Goal: Contribute content: Contribute content

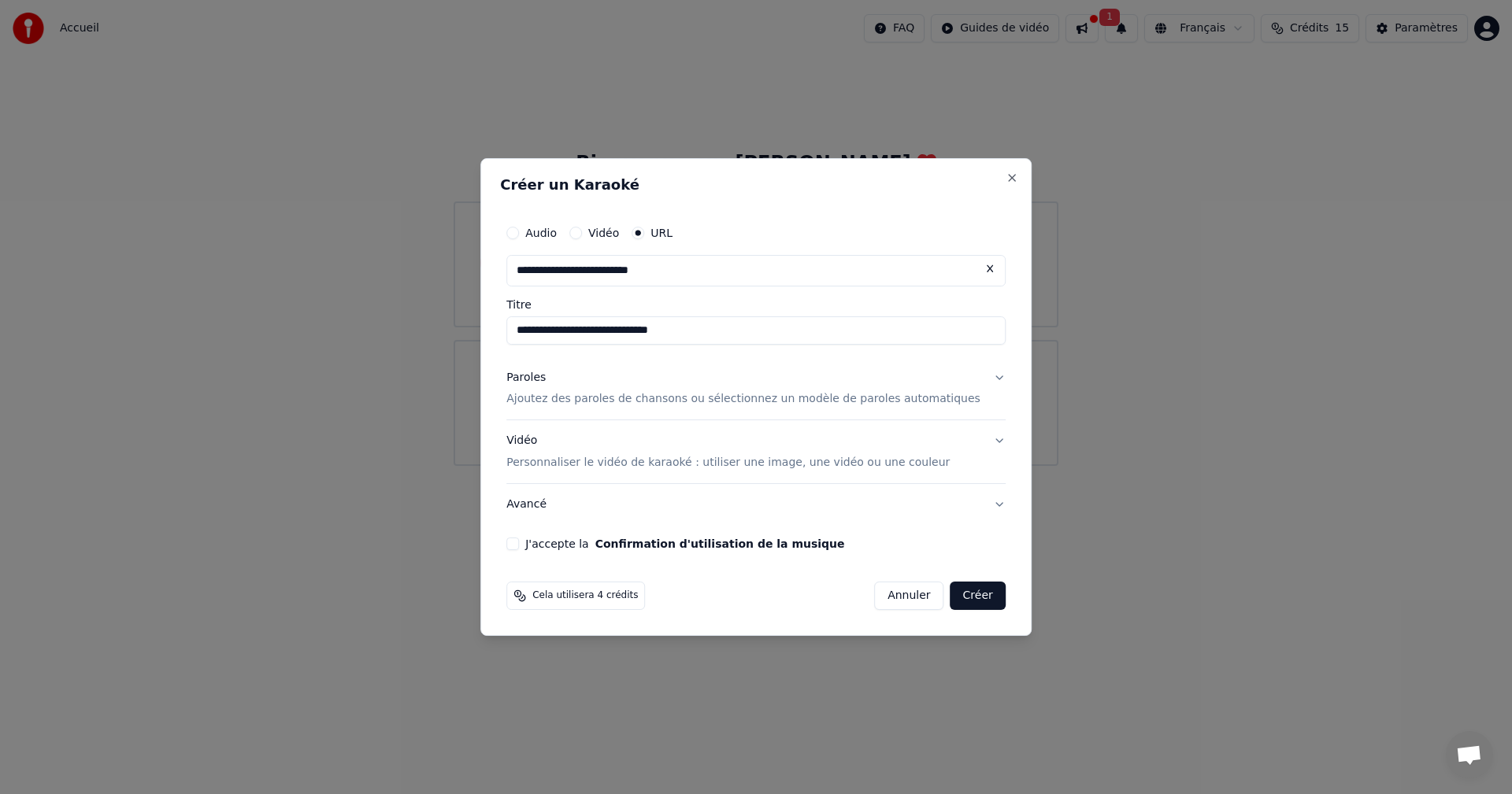
click at [601, 397] on p "Ajoutez des paroles de chansons ou sélectionnez un modèle de paroles automatiqu…" at bounding box center [742, 399] width 474 height 16
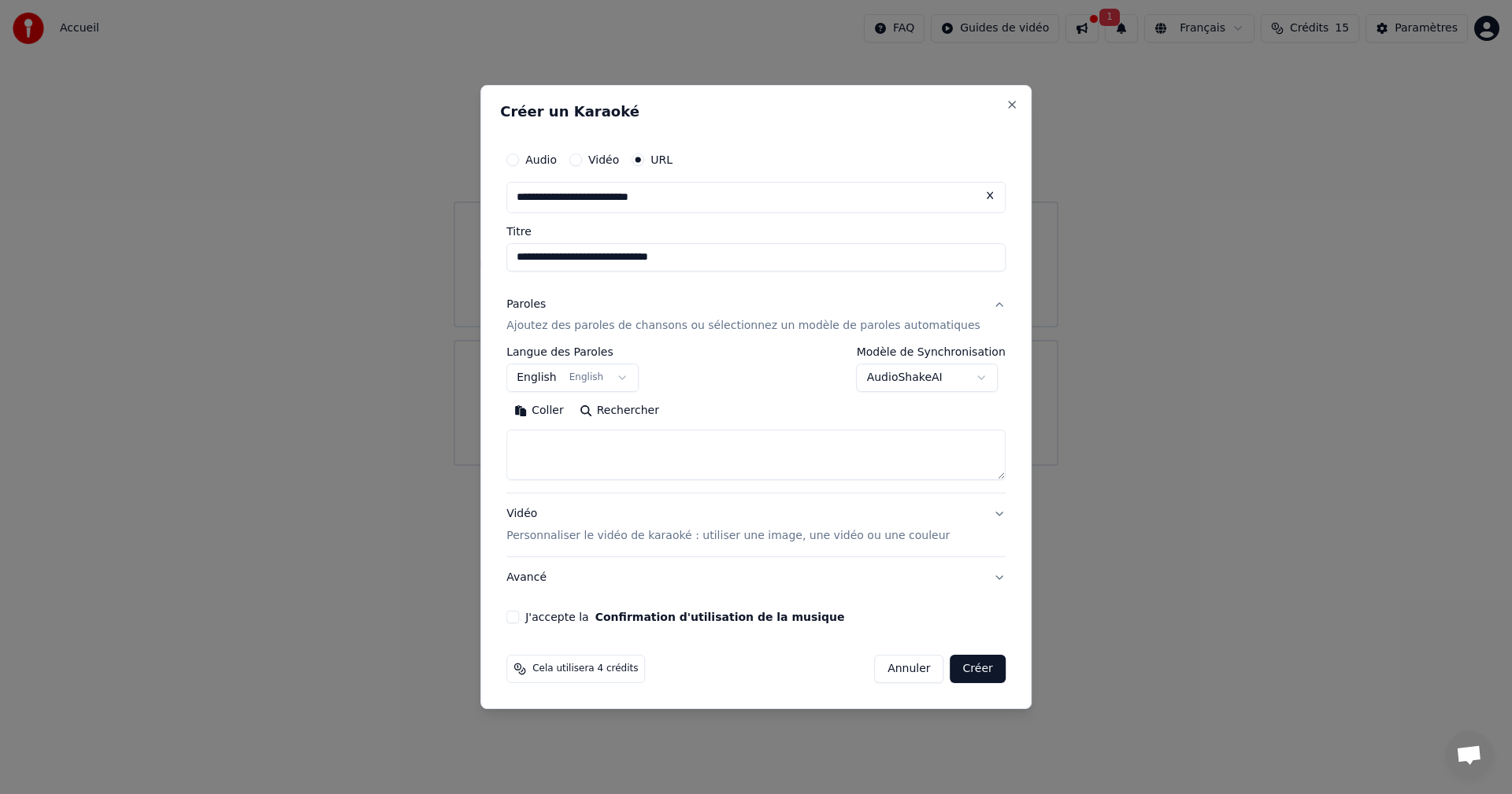
click at [639, 368] on button "English English" at bounding box center [572, 379] width 132 height 29
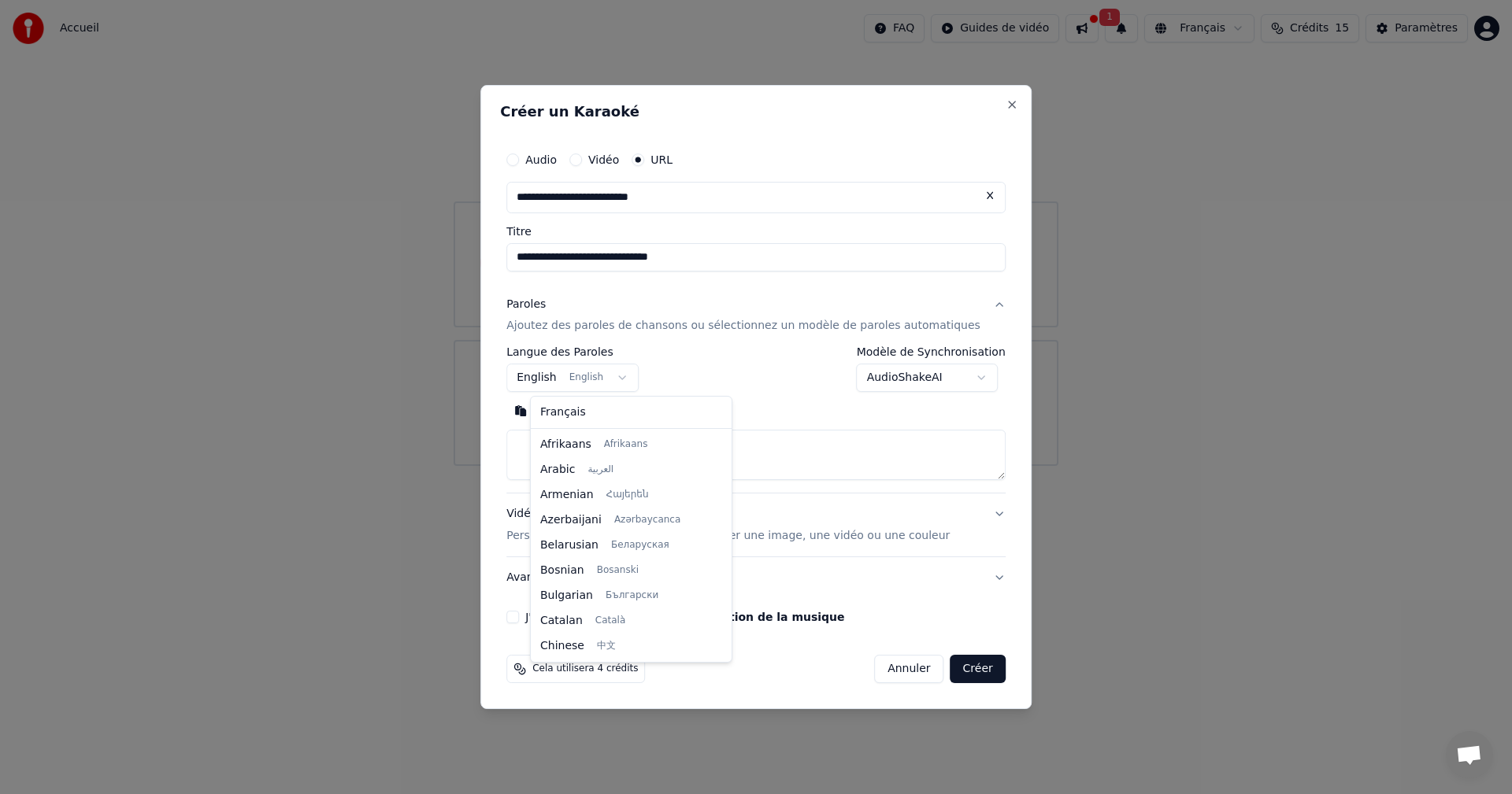
scroll to position [126, 0]
select select "**"
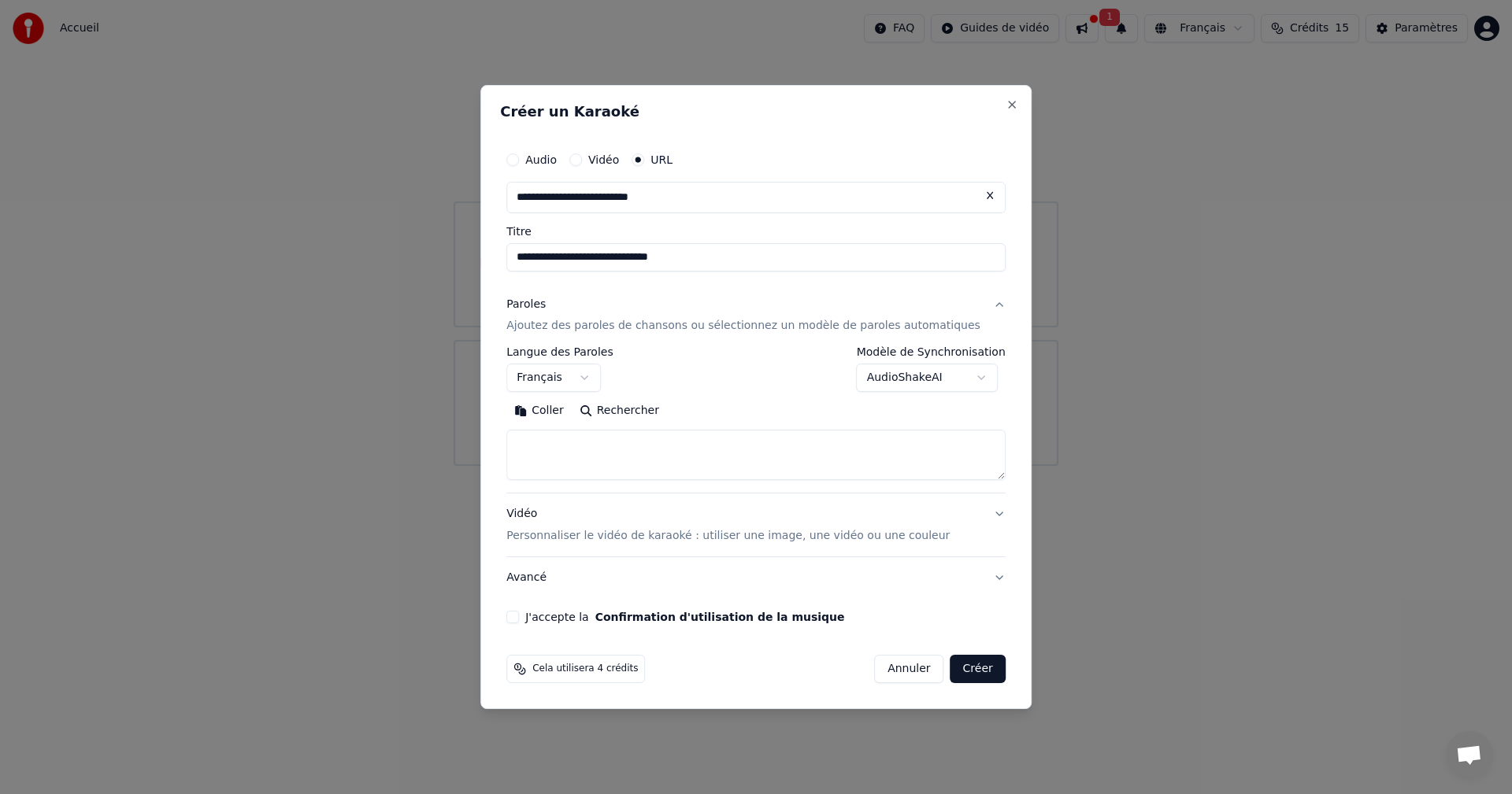
click at [635, 406] on button "Rechercher" at bounding box center [619, 411] width 95 height 25
click at [635, 411] on button "Rechercher" at bounding box center [619, 411] width 95 height 25
click at [563, 452] on textarea at bounding box center [756, 455] width 499 height 50
click at [565, 413] on button "Coller" at bounding box center [539, 411] width 66 height 25
click at [519, 620] on button "J'accepte la Confirmation d'utilisation de la musique" at bounding box center [512, 617] width 12 height 12
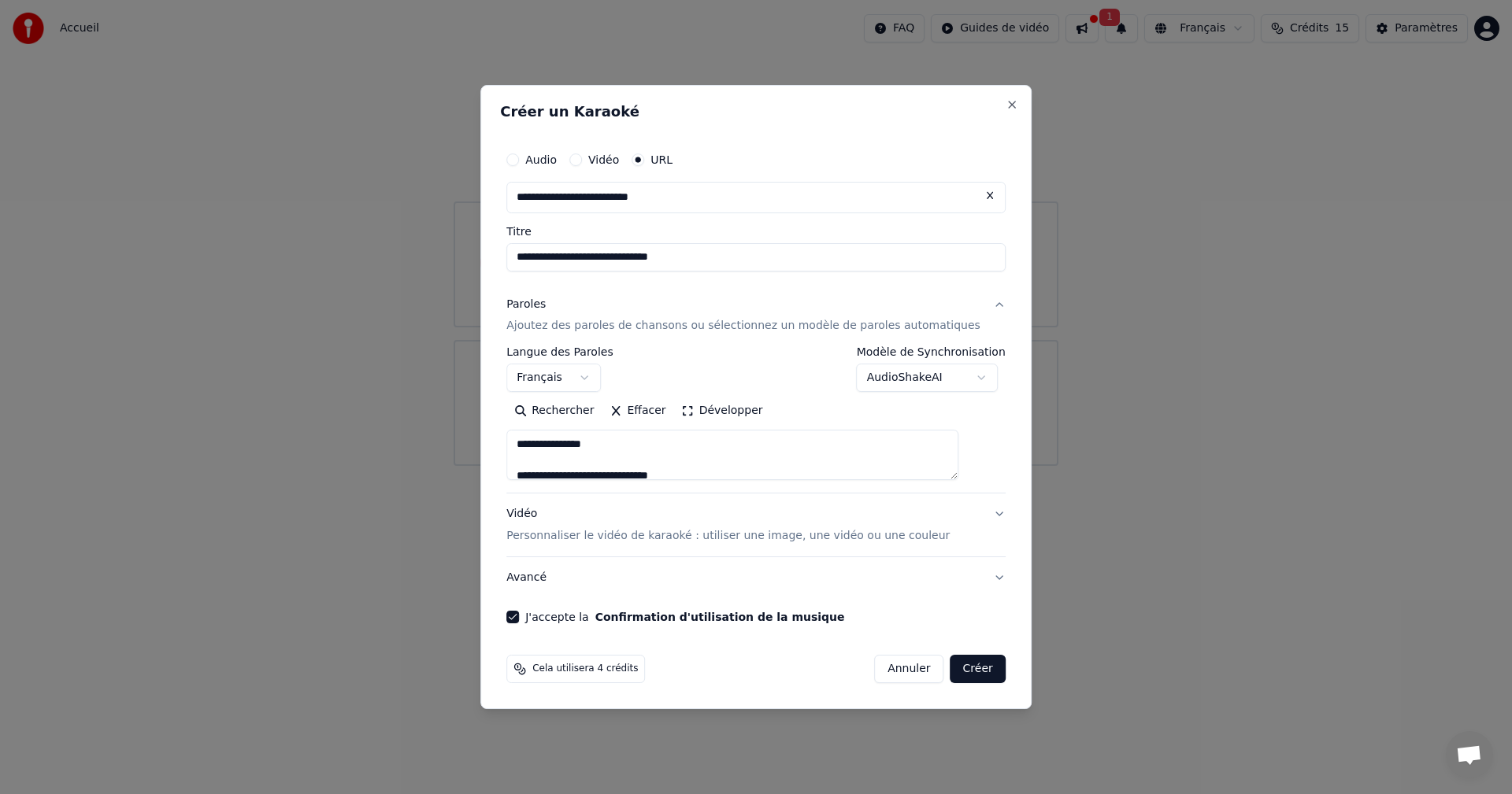
click at [965, 671] on button "Créer" at bounding box center [977, 669] width 55 height 29
type textarea "**********"
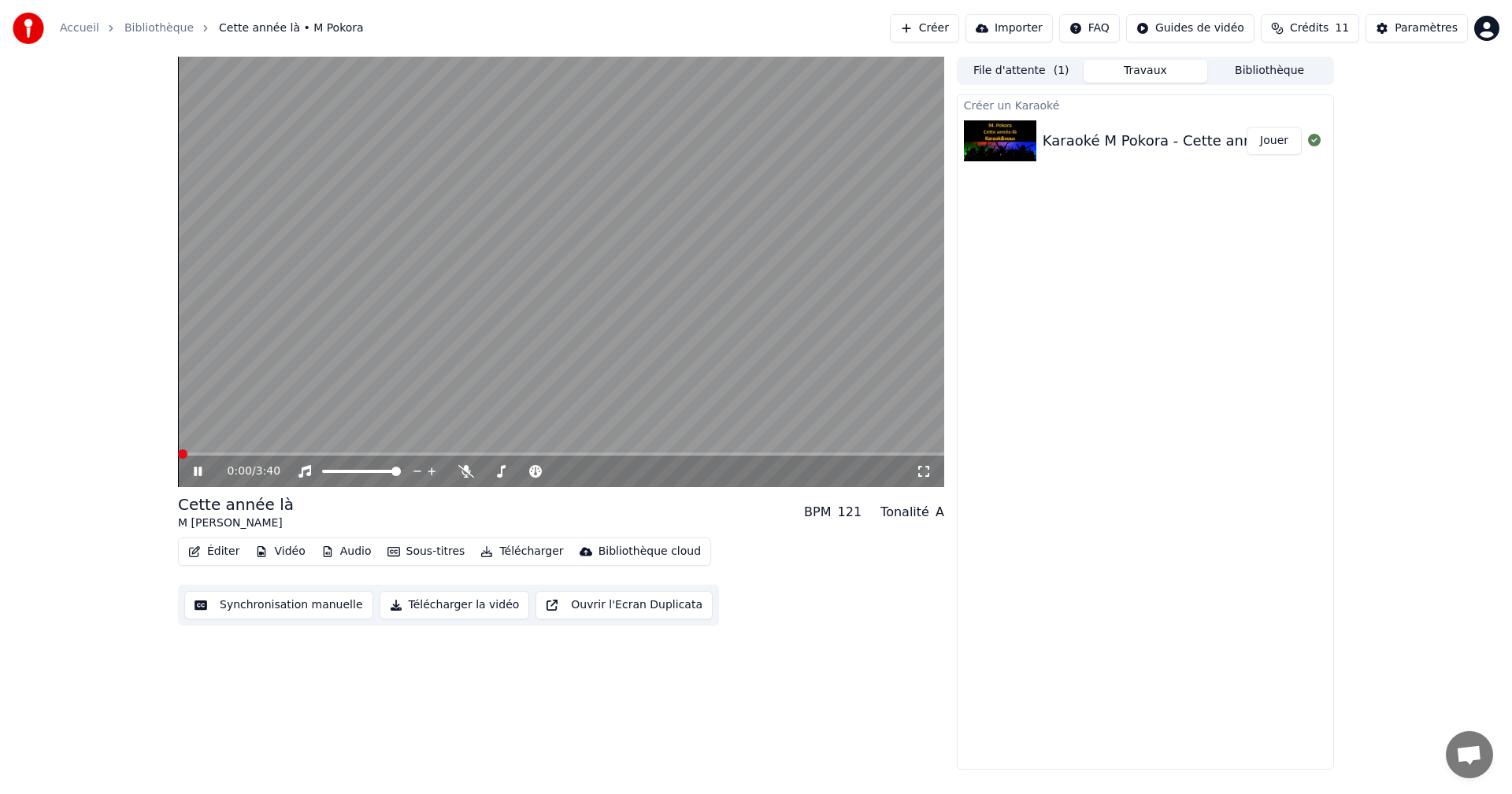
click at [178, 449] on span at bounding box center [183, 454] width 10 height 10
click at [275, 610] on button "Synchronisation manuelle" at bounding box center [278, 605] width 189 height 29
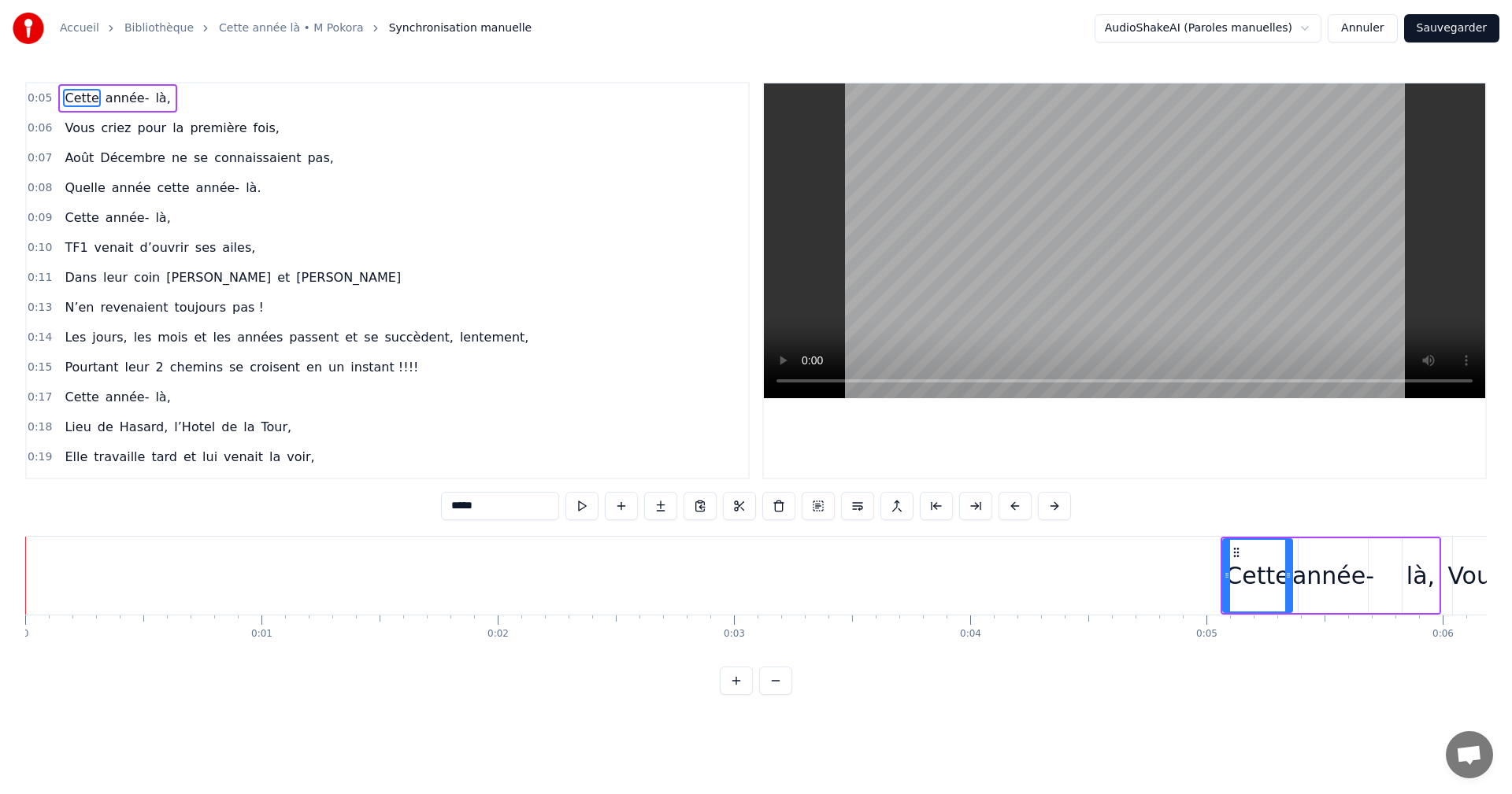
click at [433, 123] on div "0:06 Vous criez pour la première fois," at bounding box center [388, 128] width 721 height 30
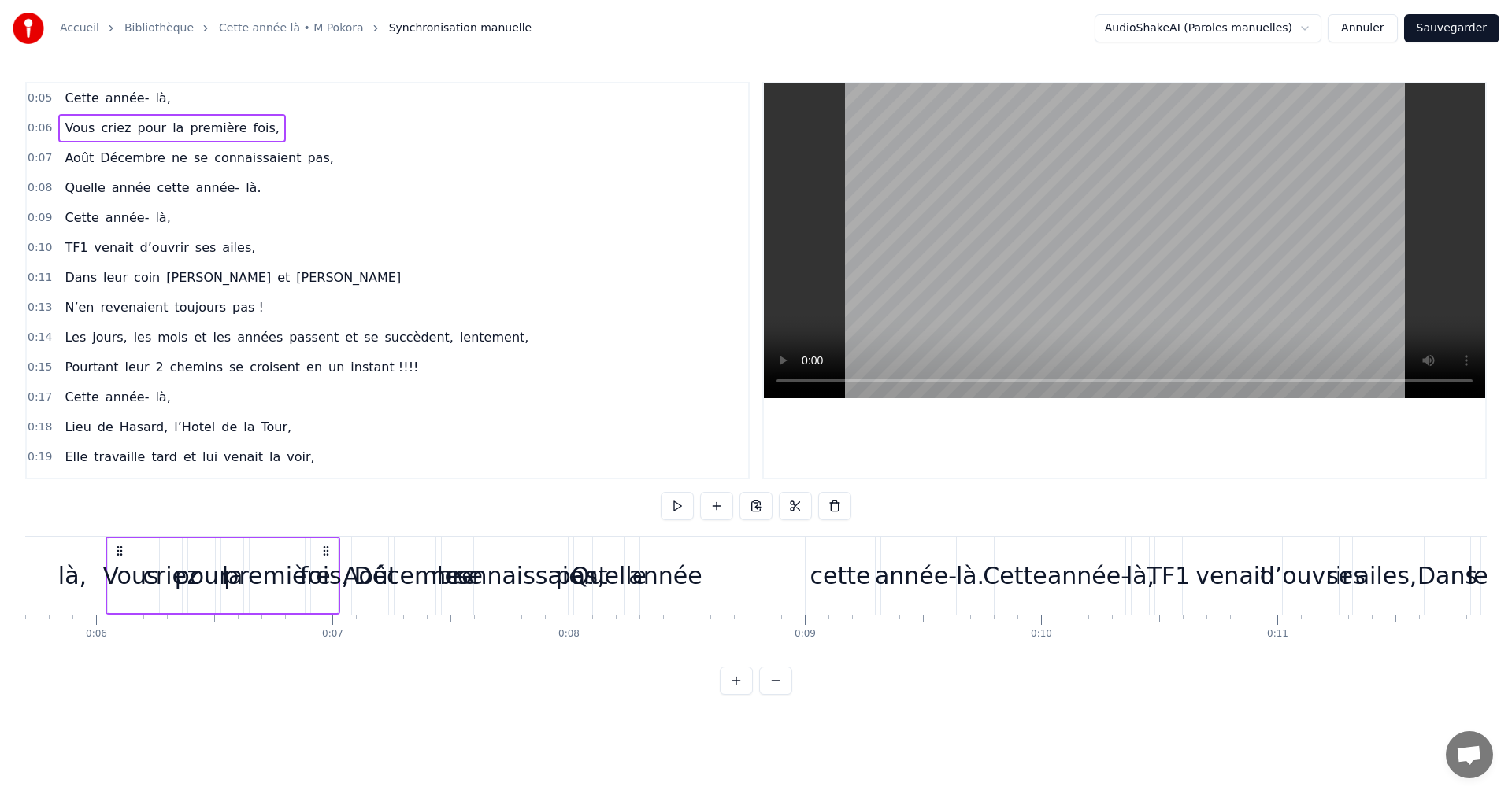
scroll to position [0, 1348]
click at [1362, 25] on button "Annuler" at bounding box center [1362, 28] width 69 height 29
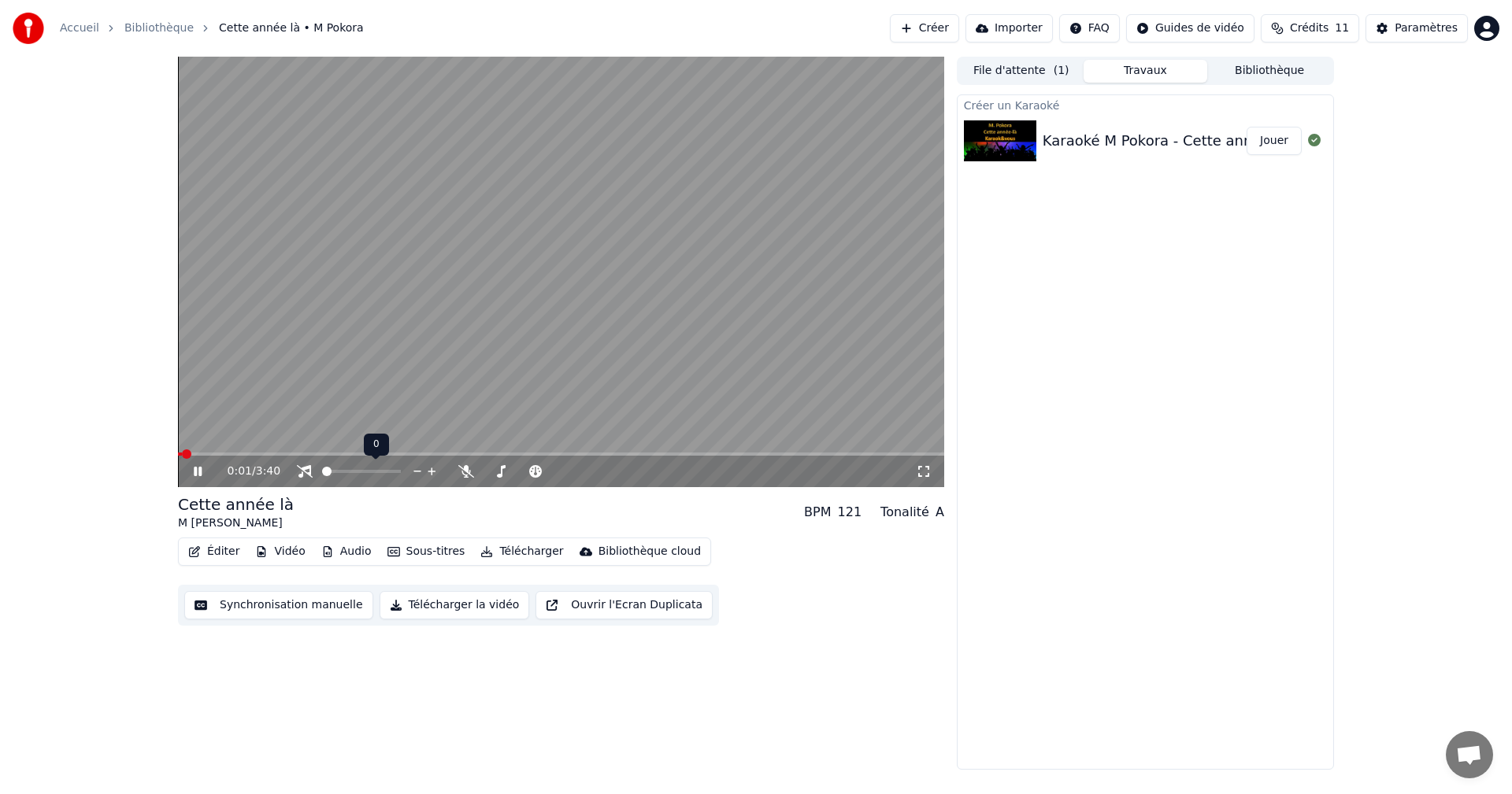
click at [322, 467] on span at bounding box center [327, 472] width 10 height 10
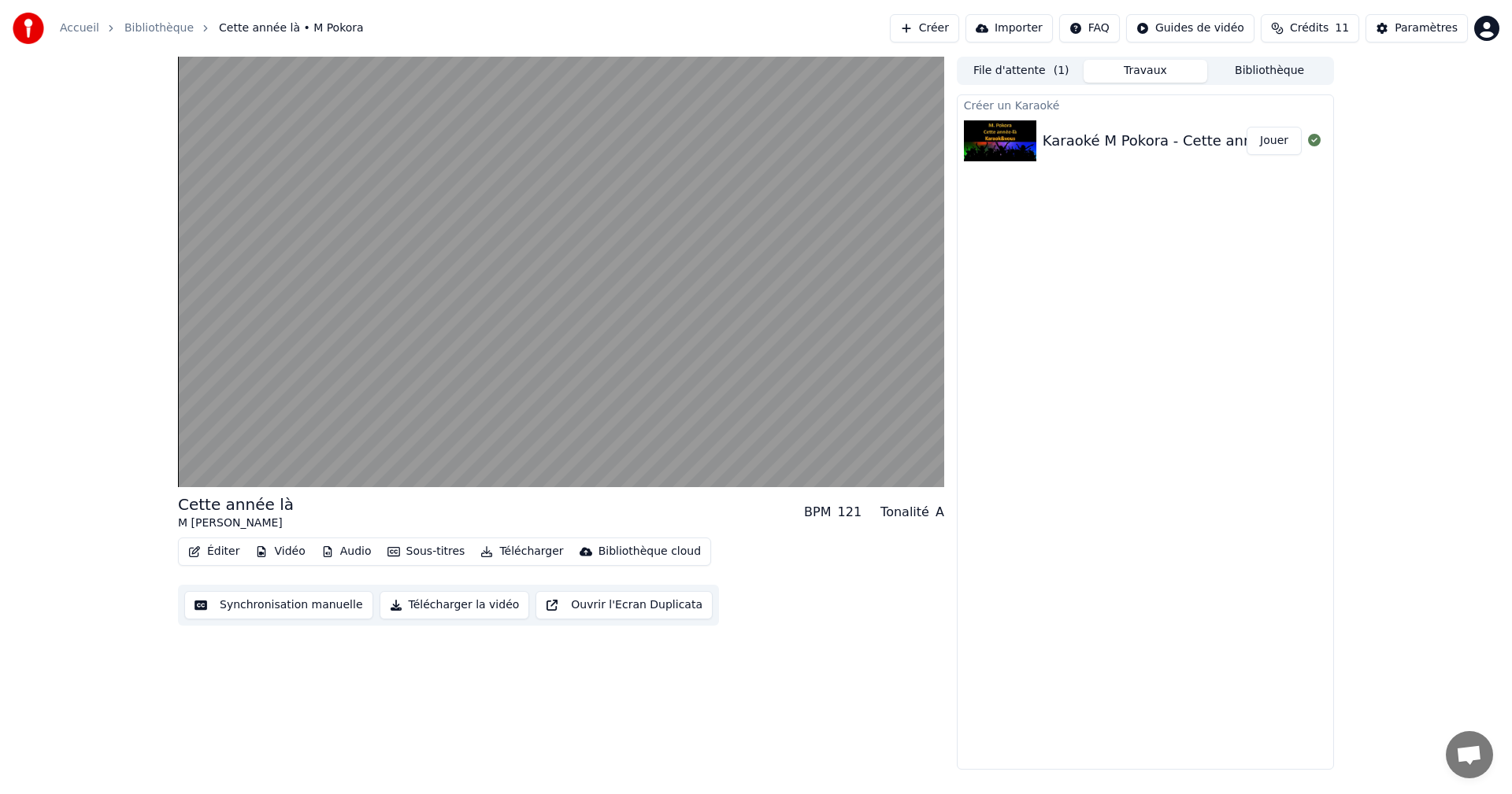
click at [260, 603] on button "Synchronisation manuelle" at bounding box center [278, 605] width 189 height 29
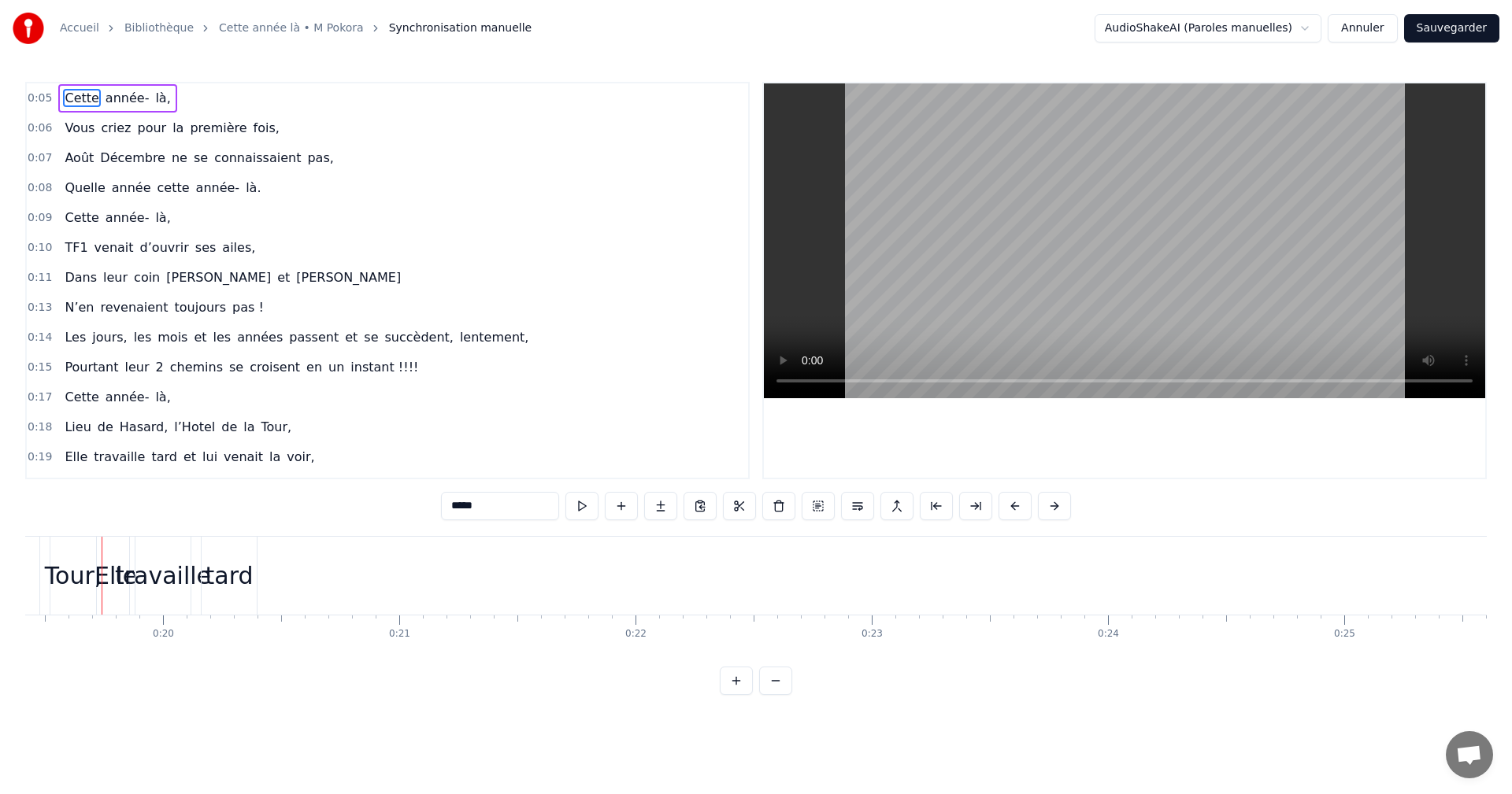
scroll to position [0, 4584]
click at [67, 104] on span "Cette" at bounding box center [81, 98] width 37 height 18
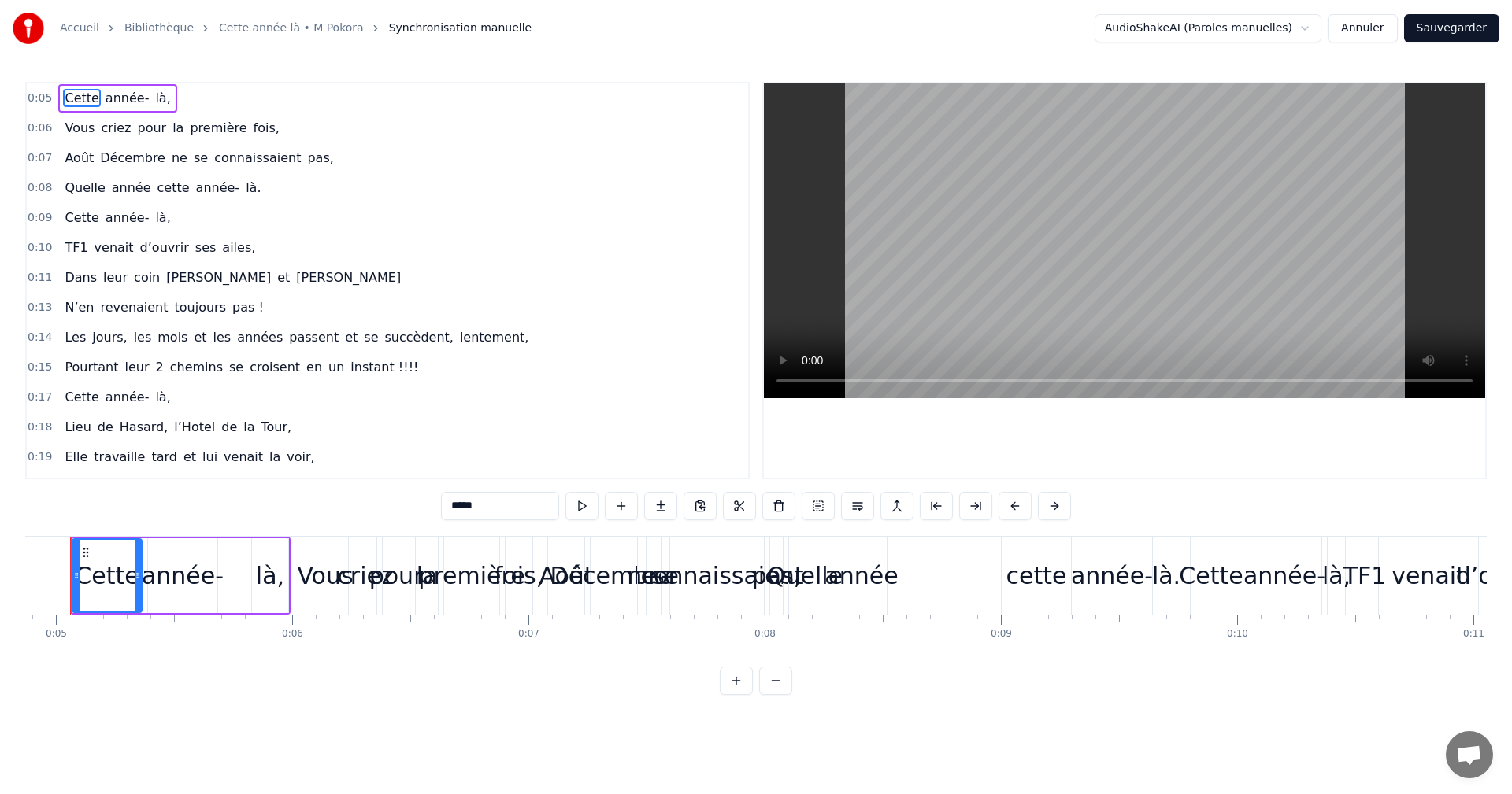
scroll to position [0, 1116]
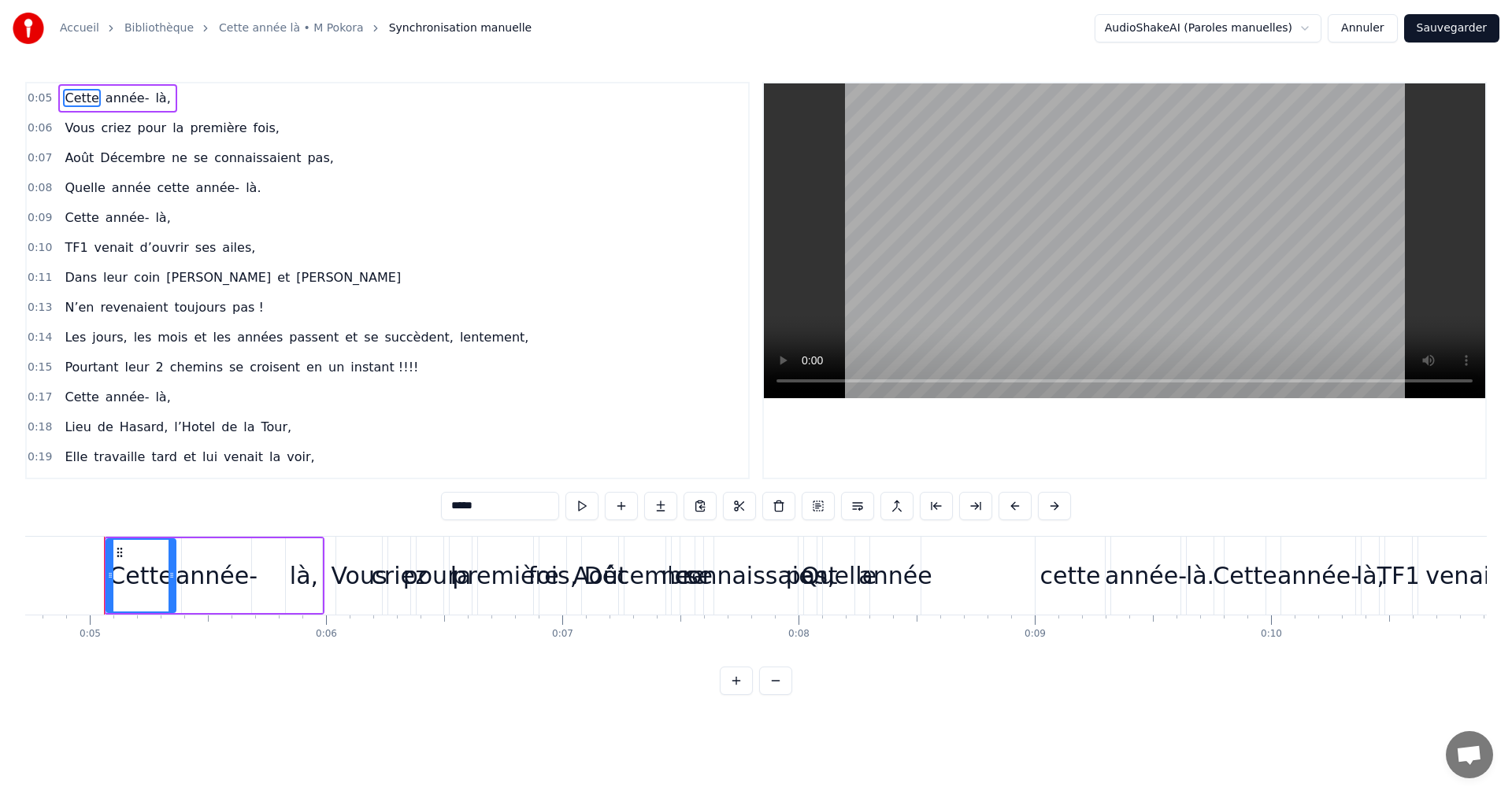
drag, startPoint x: 143, startPoint y: 581, endPoint x: 365, endPoint y: 622, distance: 225.8
click at [365, 622] on div "Cette année- là, Vous criez pour la première fois, Août Décembre ne se connaiss…" at bounding box center [756, 595] width 1461 height 118
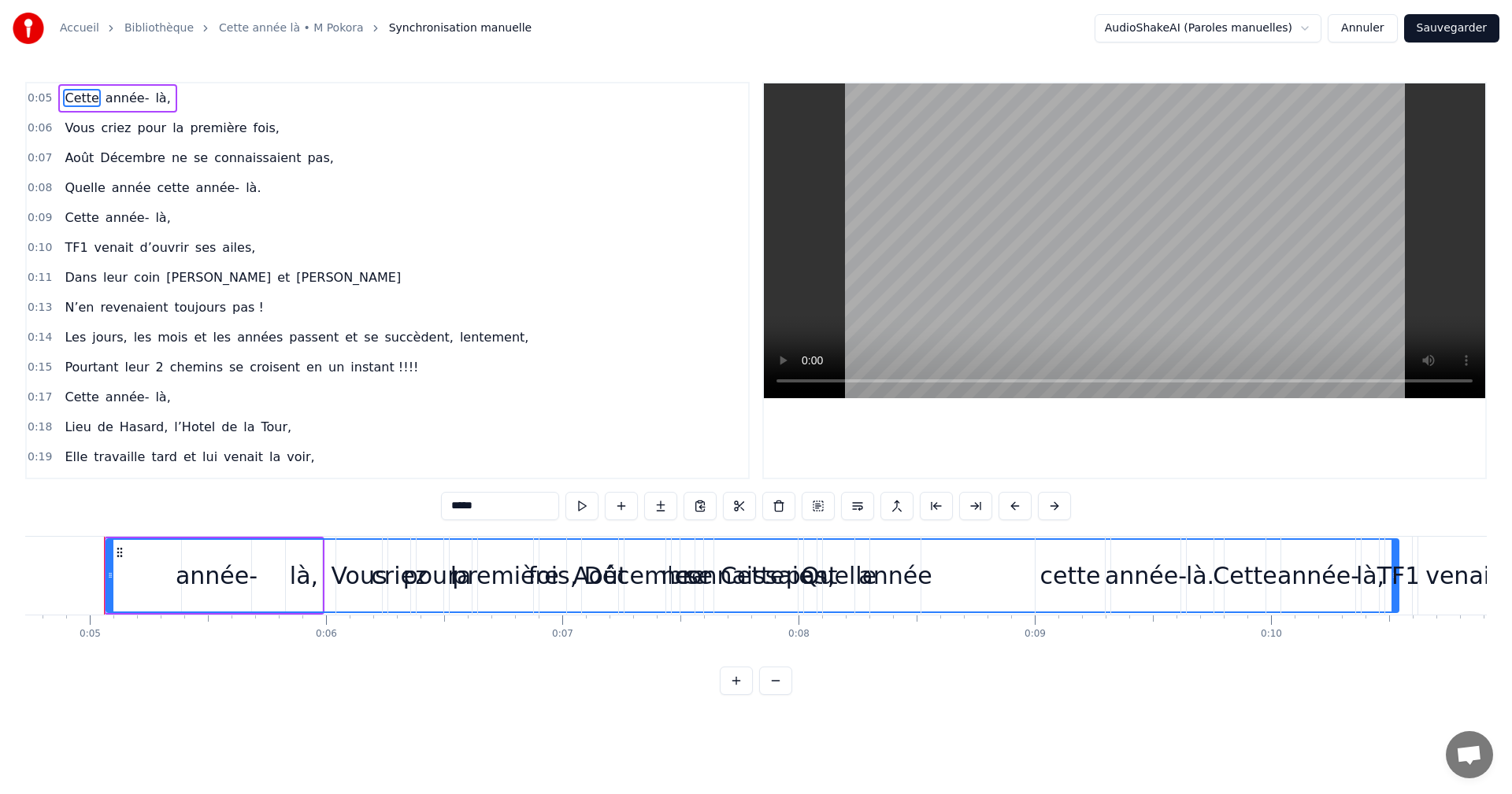
drag, startPoint x: 172, startPoint y: 581, endPoint x: 1276, endPoint y: 757, distance: 1117.9
click at [1395, 720] on html "Accueil Bibliothèque Cette année là • M Pokora Synchronisation manuelle AudioSh…" at bounding box center [756, 360] width 1512 height 720
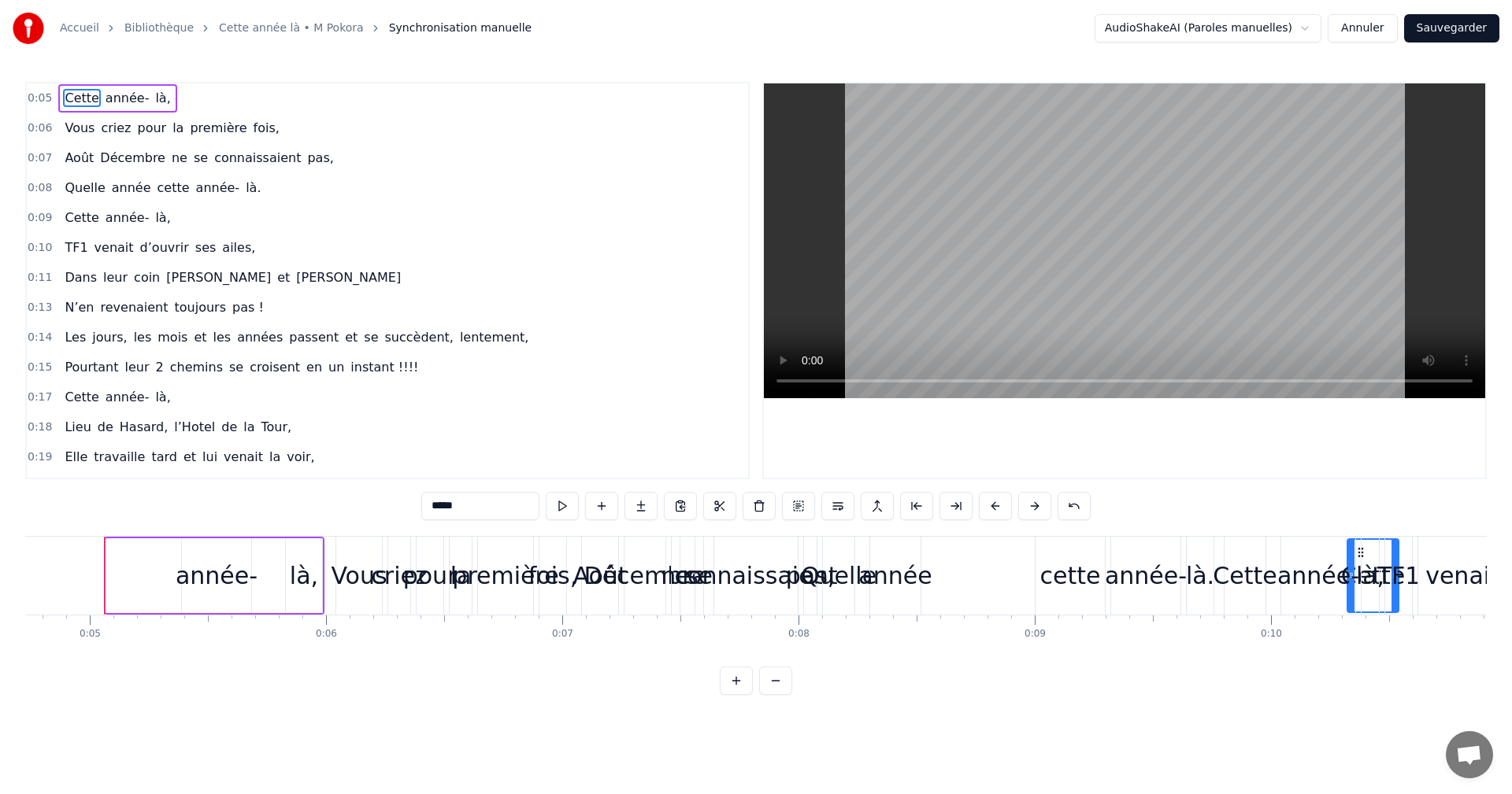
drag, startPoint x: 108, startPoint y: 571, endPoint x: 1350, endPoint y: 703, distance: 1249.0
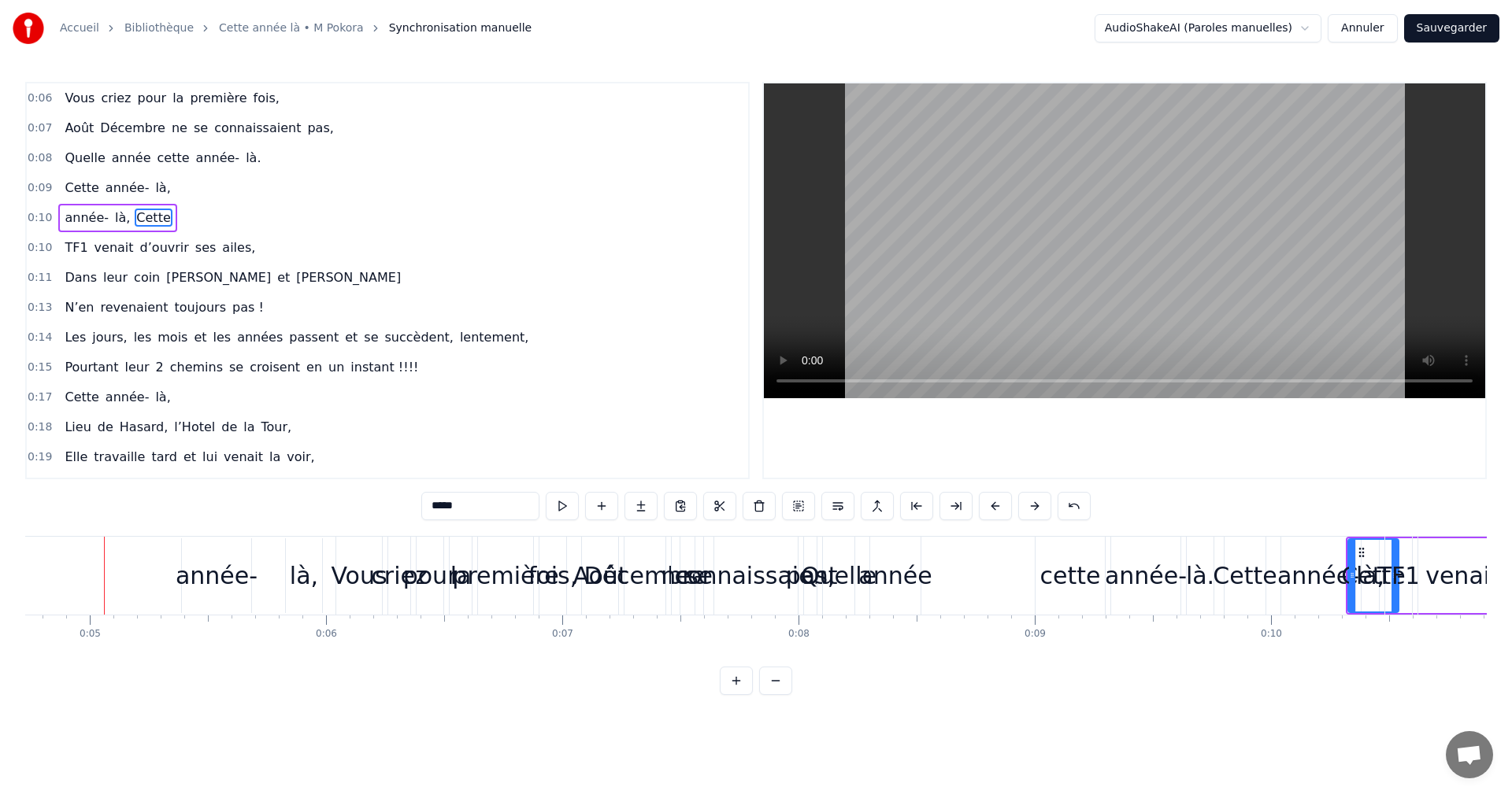
drag, startPoint x: 1288, startPoint y: 613, endPoint x: 1059, endPoint y: 608, distance: 229.1
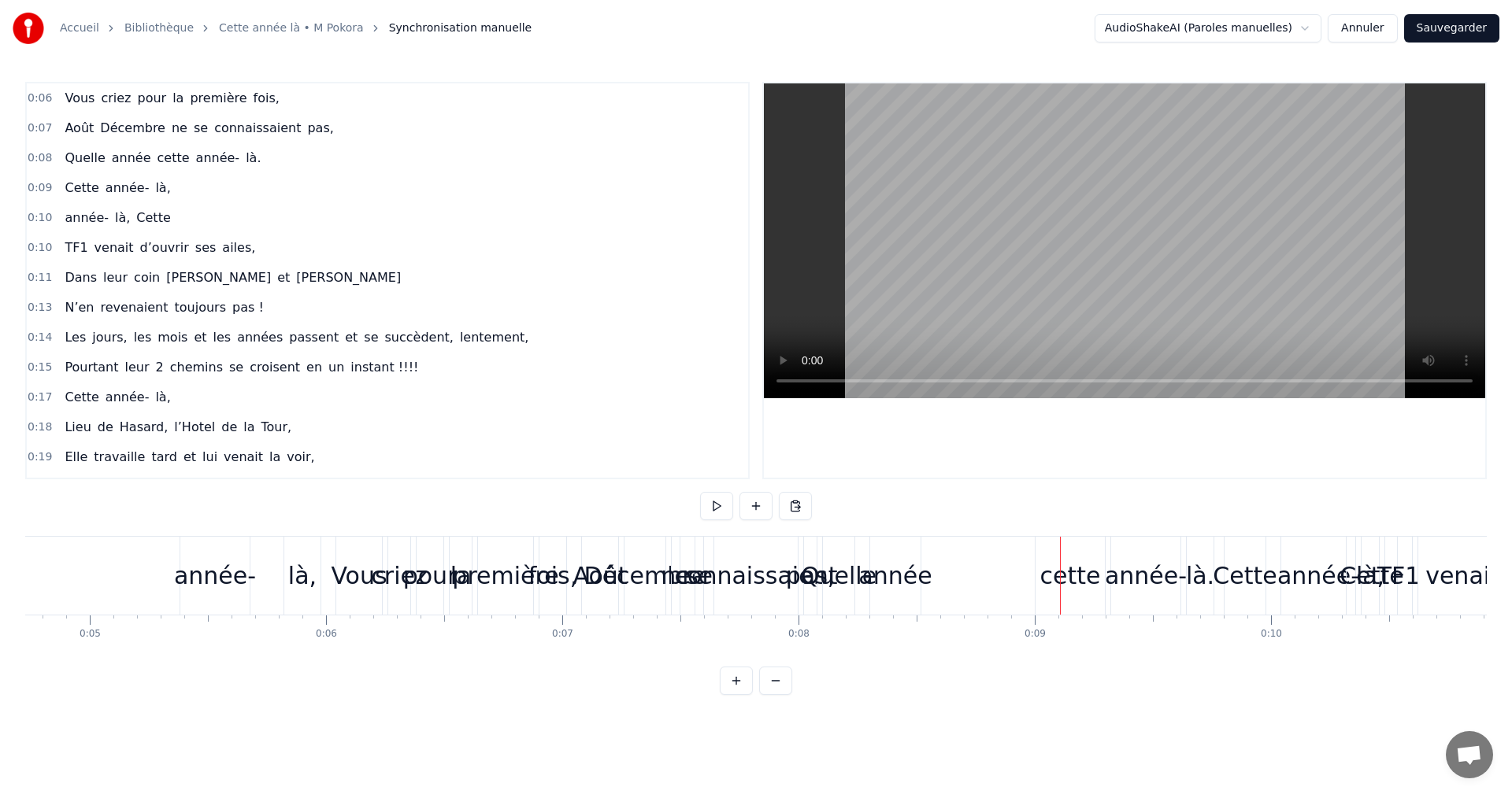
click at [87, 30] on link "Accueil" at bounding box center [80, 28] width 39 height 16
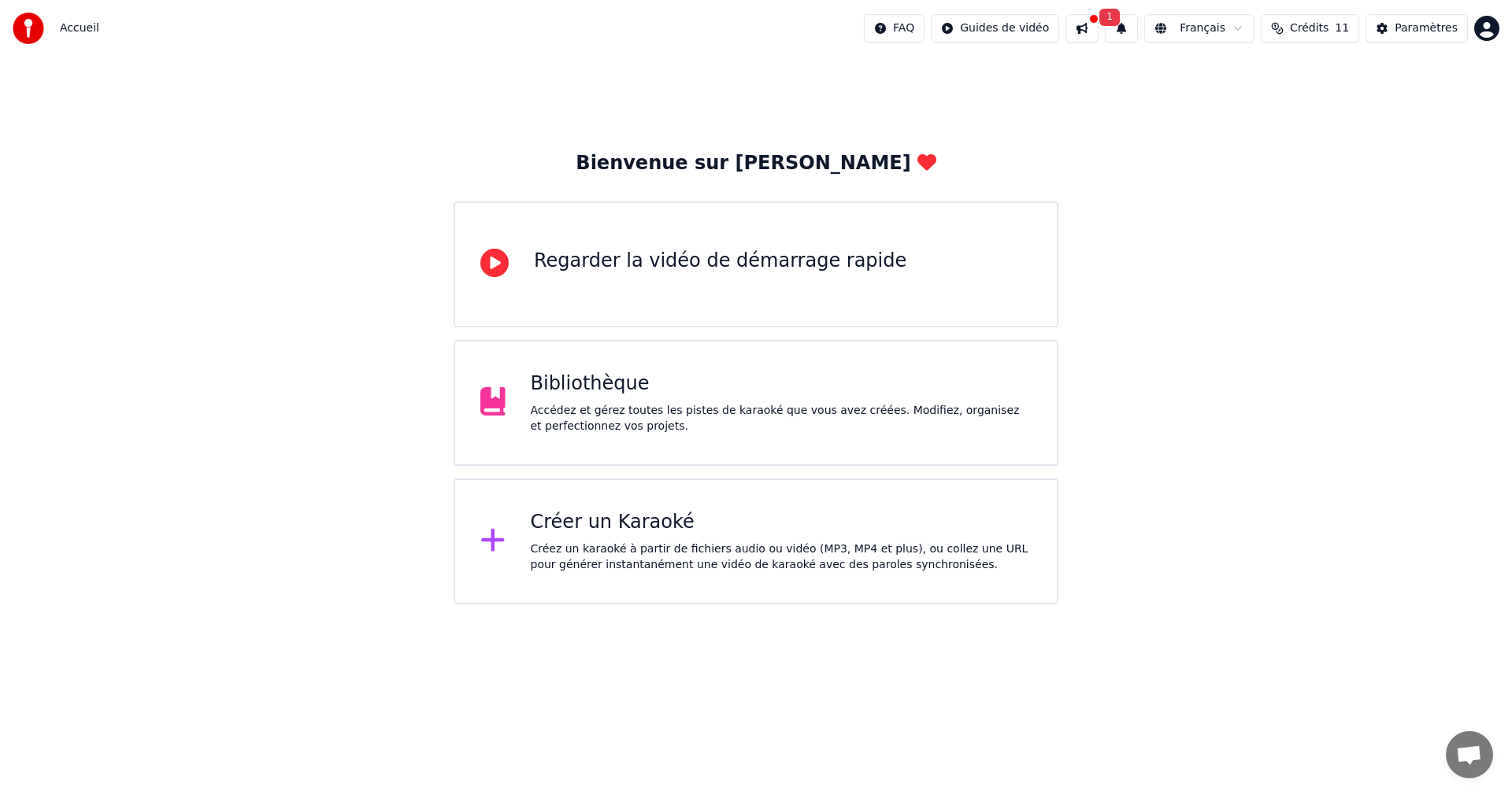
click at [1098, 22] on button at bounding box center [1082, 28] width 33 height 29
drag, startPoint x: 1288, startPoint y: 596, endPoint x: 1201, endPoint y: 559, distance: 94.5
click at [1286, 589] on div "Bienvenue sur Youka Regarder la vidéo de démarrage rapide Bibliothèque Accédez …" at bounding box center [756, 330] width 1512 height 548
click at [1119, 13] on span "1" at bounding box center [1109, 17] width 21 height 17
click at [1248, 84] on button "Mettre à Jour" at bounding box center [1289, 78] width 99 height 29
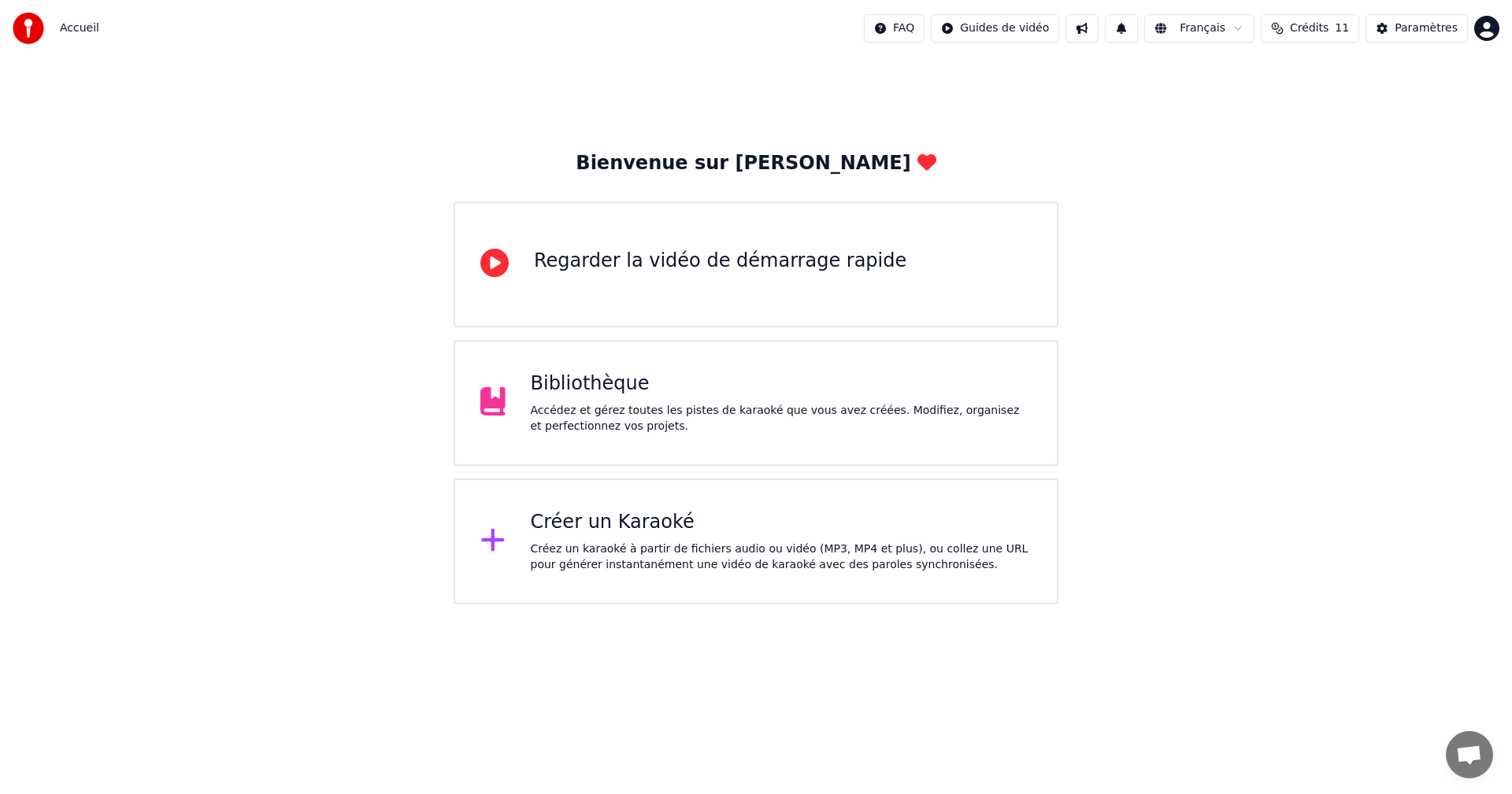
click at [703, 539] on div "Créer un Karaoké Créez un karaoké à partir de fichiers audio ou vidéo (MP3, MP4…" at bounding box center [781, 541] width 502 height 63
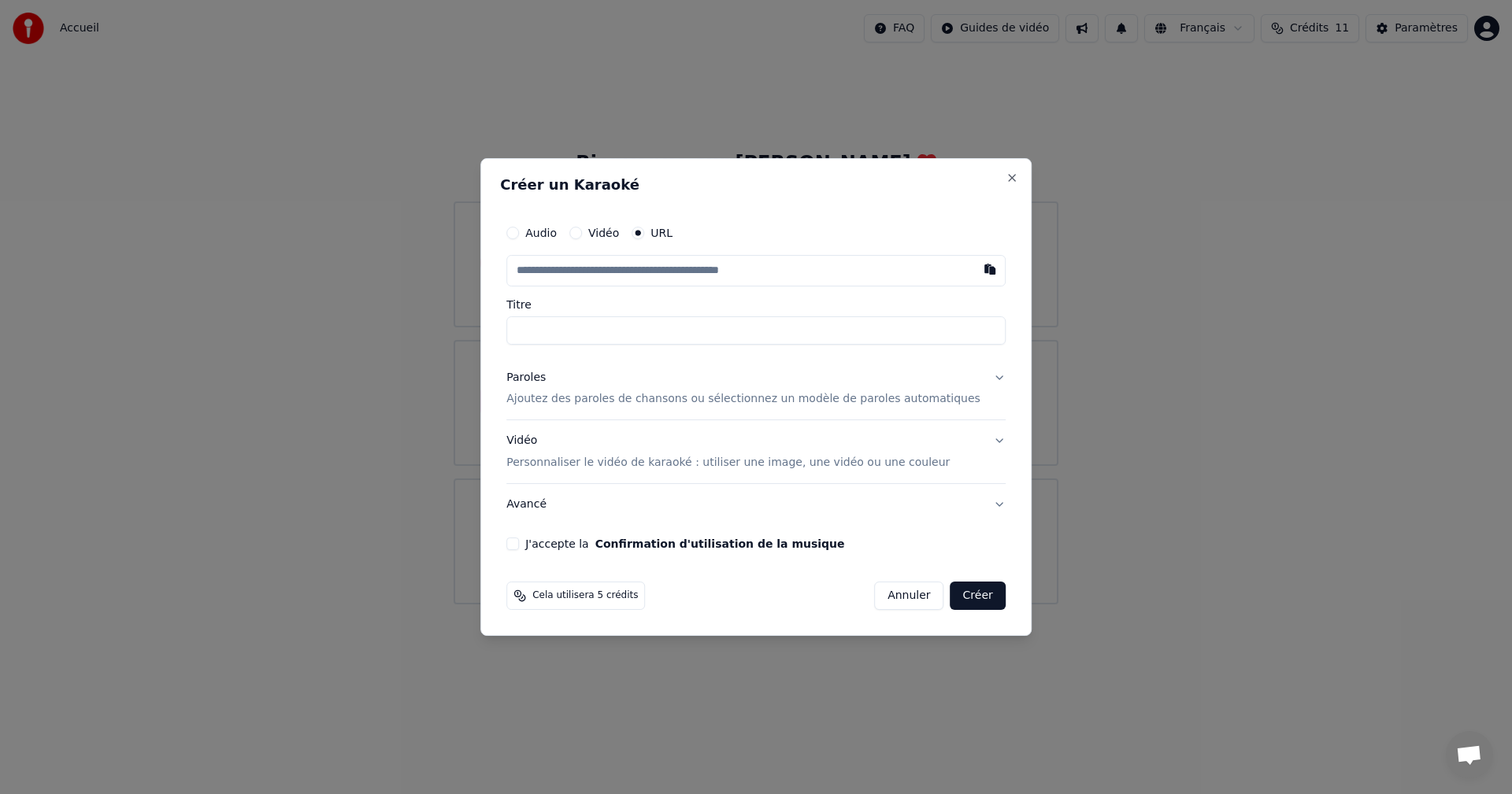
click at [893, 590] on button "Annuler" at bounding box center [908, 596] width 69 height 29
